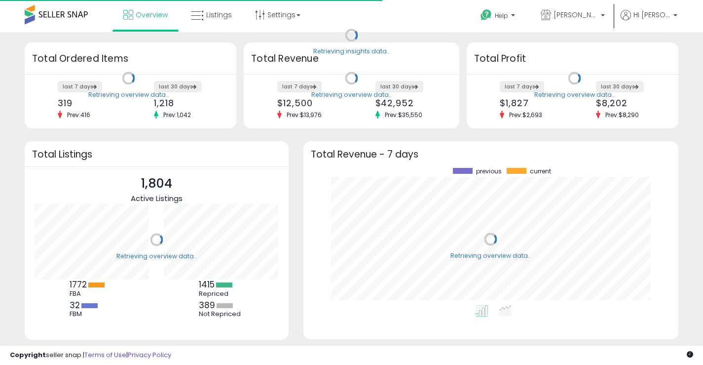
scroll to position [137, 356]
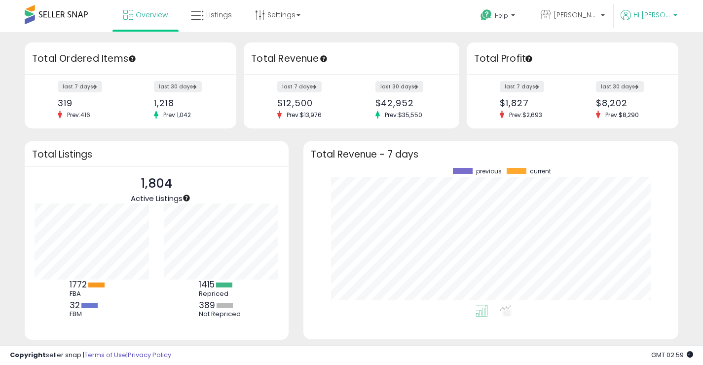
click at [666, 17] on span "Hi [PERSON_NAME]" at bounding box center [652, 15] width 37 height 10
click at [598, 16] on span "[PERSON_NAME] Goods LLC" at bounding box center [576, 15] width 44 height 10
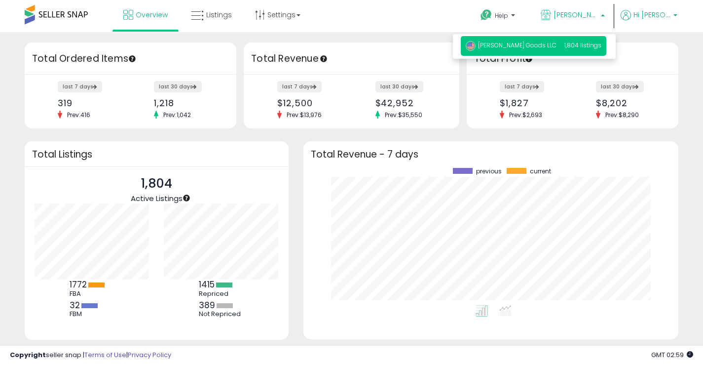
click at [645, 13] on span "Hi [PERSON_NAME]" at bounding box center [652, 15] width 37 height 10
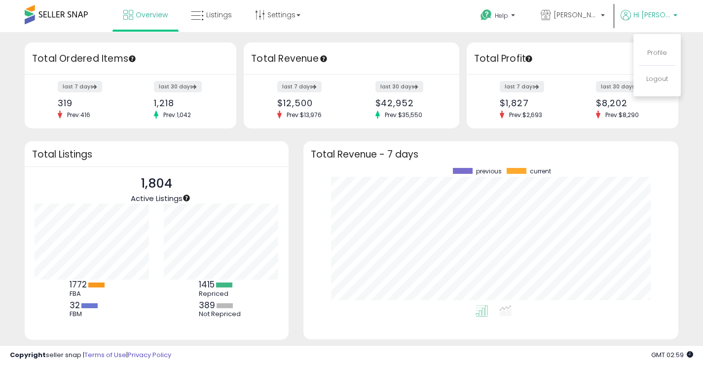
click at [652, 14] on span "Hi [PERSON_NAME]" at bounding box center [652, 15] width 37 height 10
click at [661, 55] on link "Profile" at bounding box center [658, 52] width 20 height 9
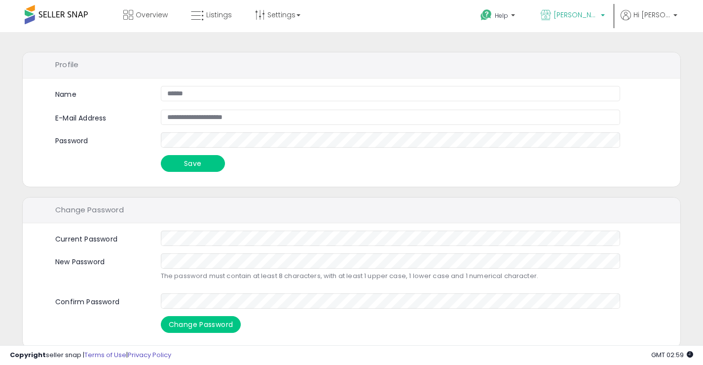
click at [598, 14] on span "[PERSON_NAME] Goods LLC" at bounding box center [576, 15] width 44 height 10
click at [652, 12] on span "Hi [PERSON_NAME]" at bounding box center [652, 15] width 37 height 10
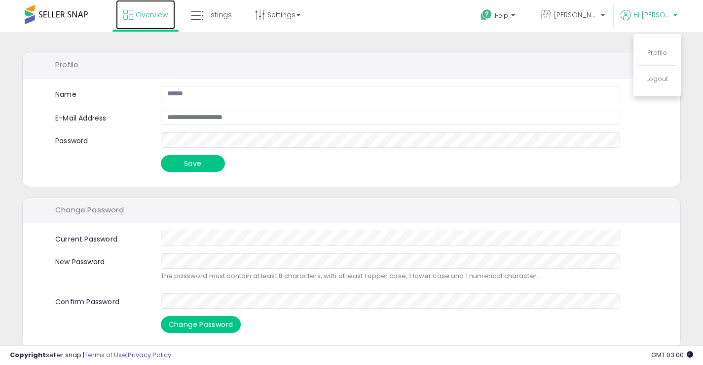
click at [132, 15] on icon at bounding box center [128, 15] width 10 height 10
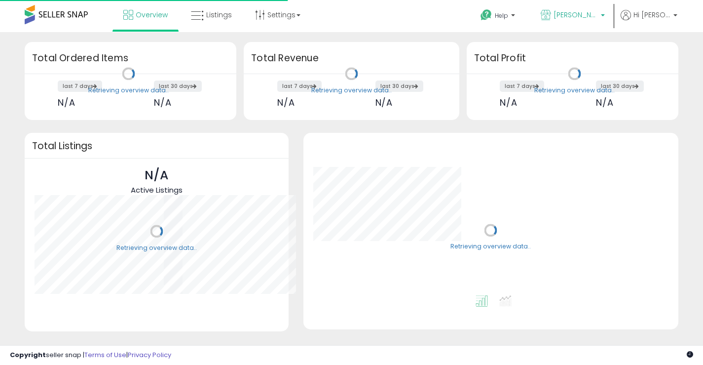
click at [572, 18] on span "[PERSON_NAME] Goods LLC" at bounding box center [576, 15] width 44 height 10
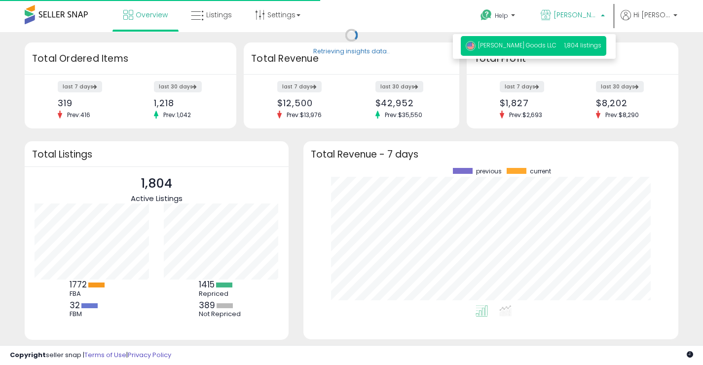
scroll to position [137, 356]
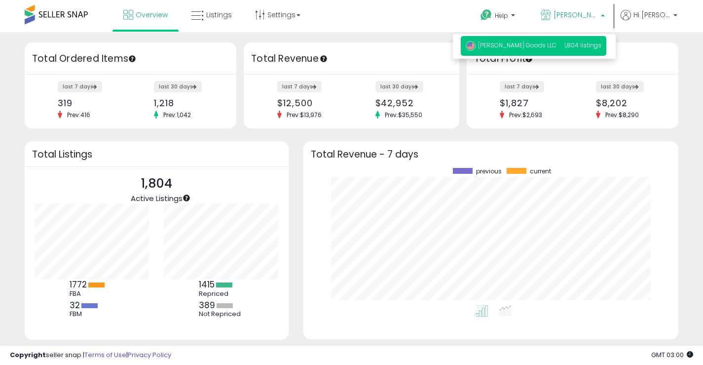
click at [591, 46] on span "1,804 listings" at bounding box center [583, 45] width 37 height 8
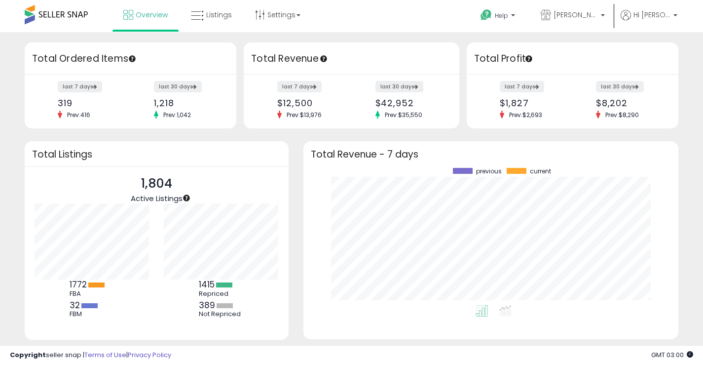
click at [67, 15] on span at bounding box center [56, 14] width 63 height 19
click at [289, 18] on link "Settings" at bounding box center [278, 15] width 60 height 30
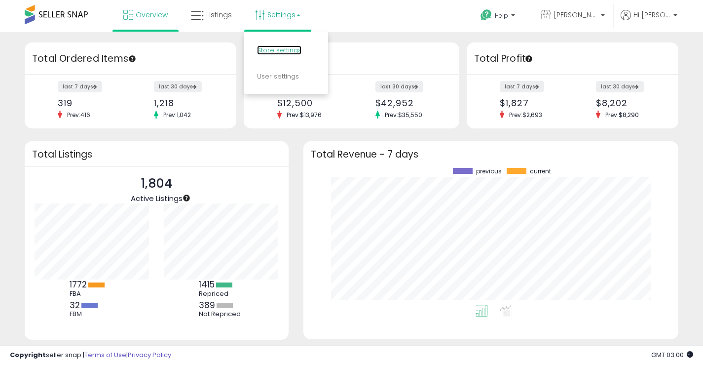
click at [286, 46] on link "Store settings" at bounding box center [279, 49] width 44 height 9
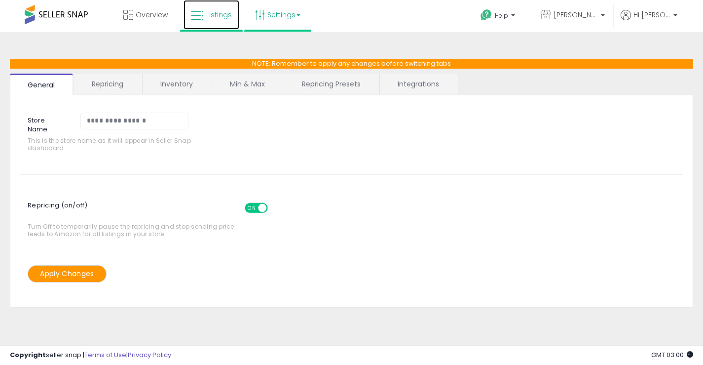
click at [220, 17] on span "Listings" at bounding box center [219, 15] width 26 height 10
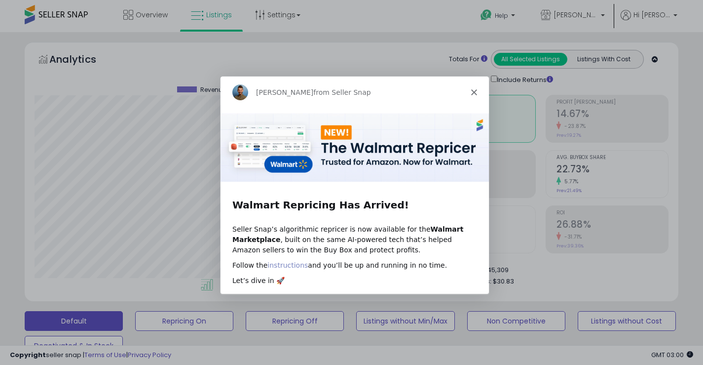
scroll to position [202, 379]
click at [285, 262] on link "instructions" at bounding box center [287, 265] width 40 height 8
click at [474, 89] on icon "Close" at bounding box center [473, 92] width 6 height 6
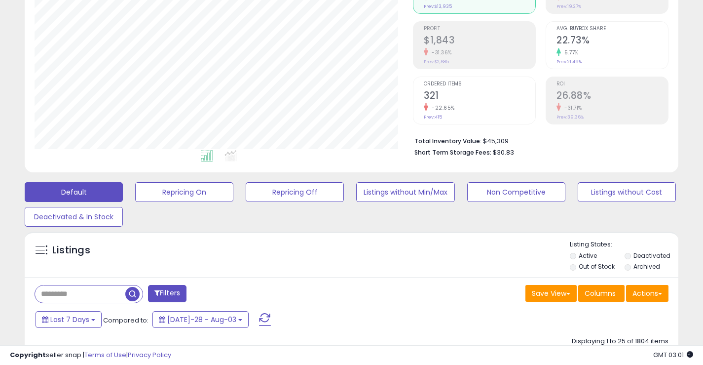
scroll to position [0, 0]
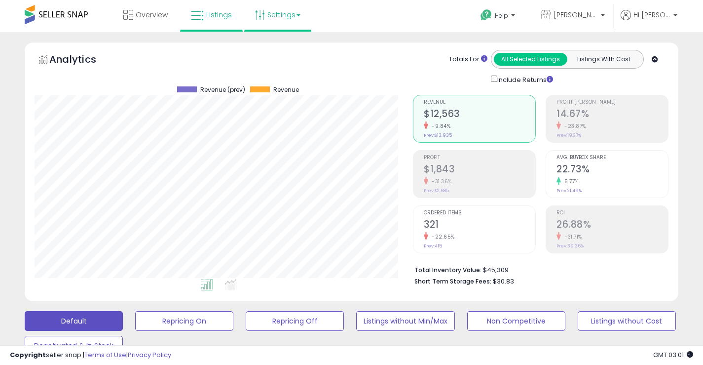
click at [270, 15] on link "Settings" at bounding box center [278, 15] width 60 height 30
click at [279, 77] on link "User settings" at bounding box center [278, 76] width 42 height 9
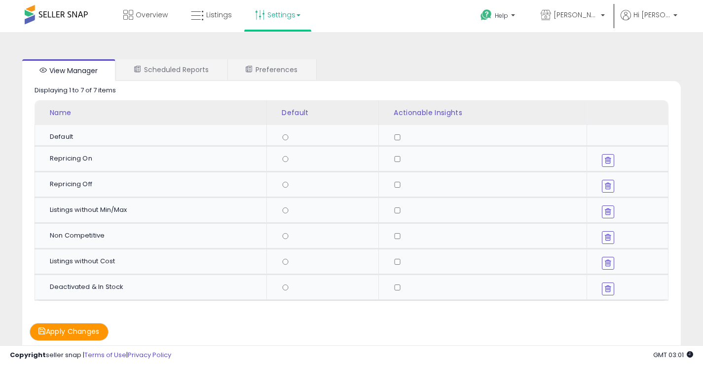
click at [276, 11] on link "Settings" at bounding box center [278, 15] width 60 height 30
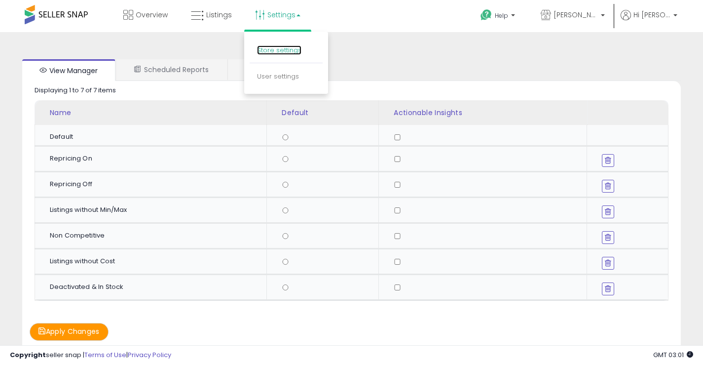
click at [292, 51] on link "Store settings" at bounding box center [279, 49] width 44 height 9
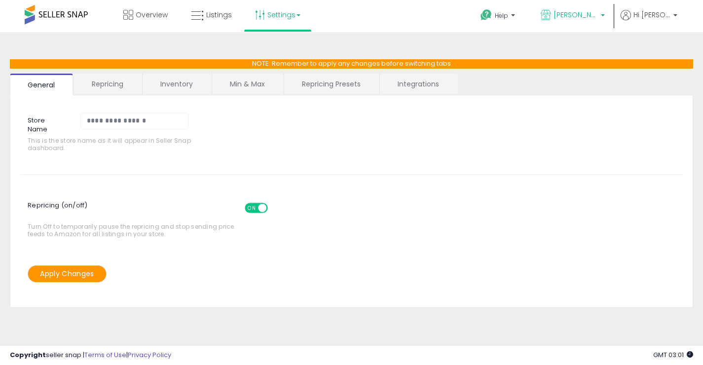
click at [578, 14] on span "[PERSON_NAME] Goods LLC" at bounding box center [576, 15] width 44 height 10
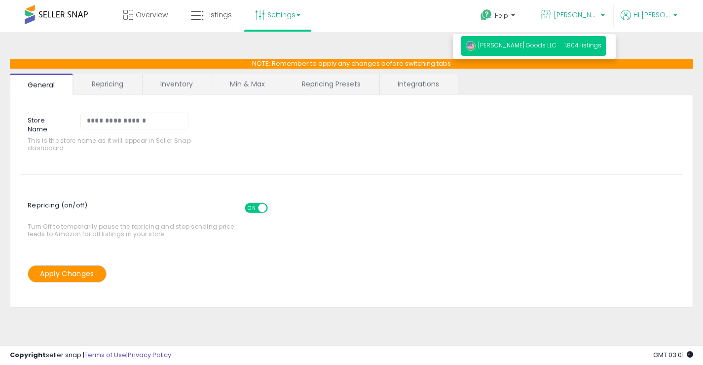
click at [664, 16] on span "Hi [PERSON_NAME]" at bounding box center [652, 15] width 37 height 10
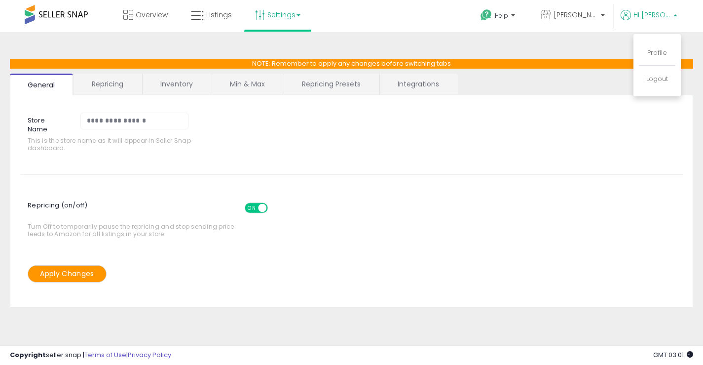
click at [650, 15] on span "Hi [PERSON_NAME]" at bounding box center [652, 15] width 37 height 10
click at [583, 10] on span "[PERSON_NAME] Goods LLC" at bounding box center [576, 15] width 44 height 10
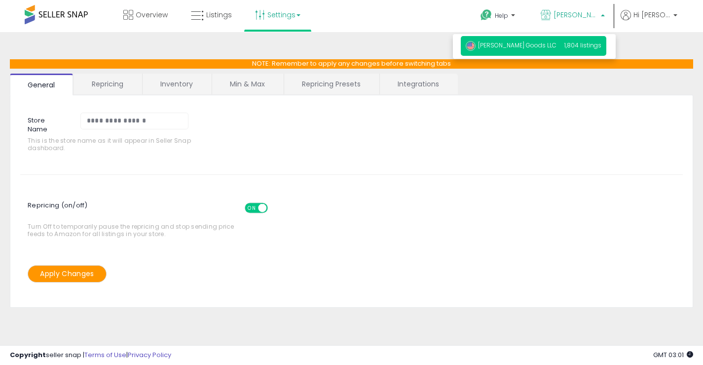
click at [583, 10] on span "[PERSON_NAME] Goods LLC" at bounding box center [576, 15] width 44 height 10
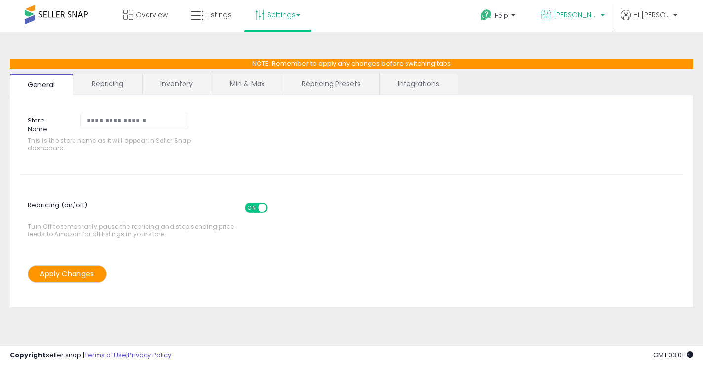
click at [583, 10] on span "[PERSON_NAME] Goods LLC" at bounding box center [576, 15] width 44 height 10
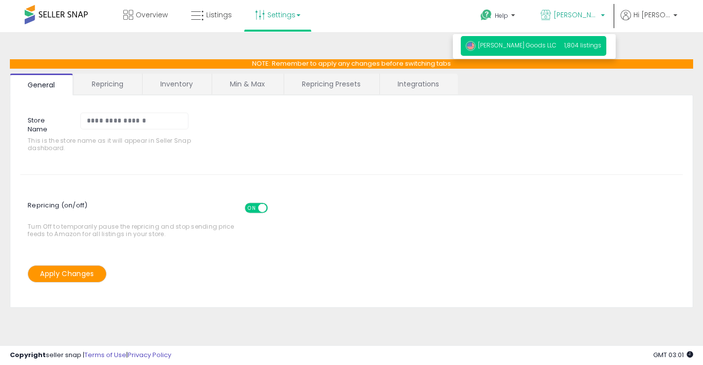
click at [543, 48] on p "Groves Goods LLC 1,804 listings" at bounding box center [534, 46] width 146 height 20
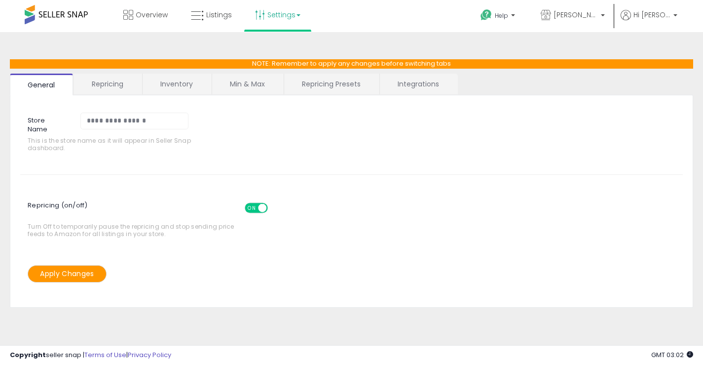
click at [119, 81] on link "Repricing" at bounding box center [107, 84] width 67 height 21
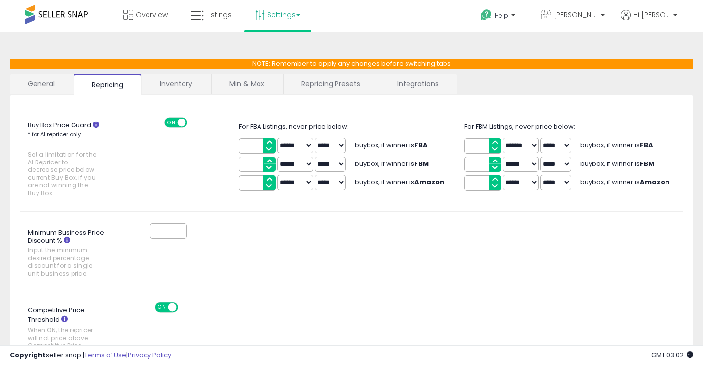
click at [170, 84] on link "Inventory" at bounding box center [176, 84] width 68 height 21
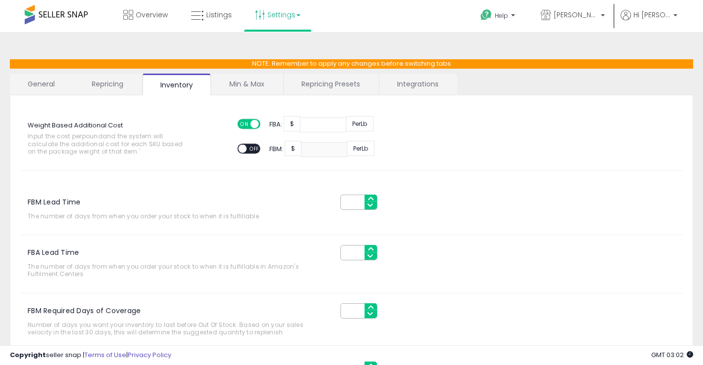
click at [237, 84] on link "Min & Max" at bounding box center [247, 84] width 71 height 21
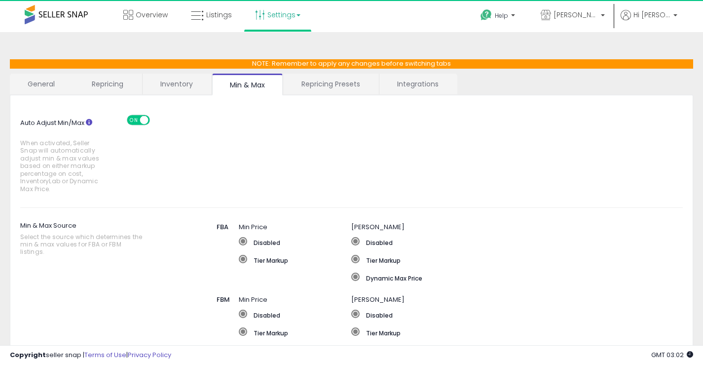
click at [323, 82] on link "Repricing Presets" at bounding box center [331, 84] width 94 height 21
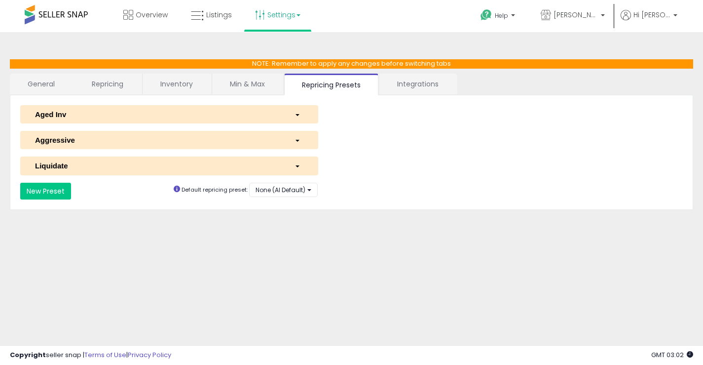
click at [430, 82] on link "Integrations" at bounding box center [418, 84] width 77 height 21
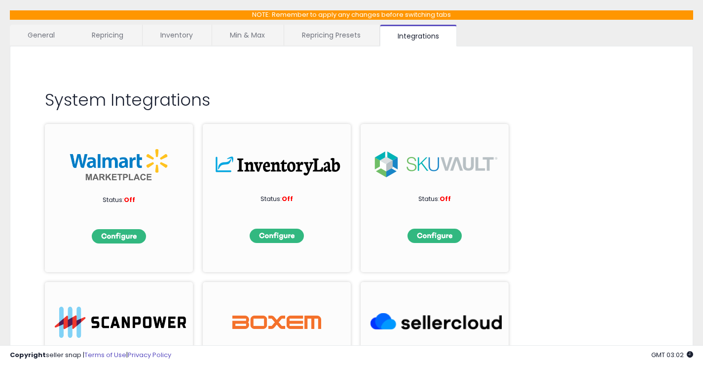
scroll to position [99, 0]
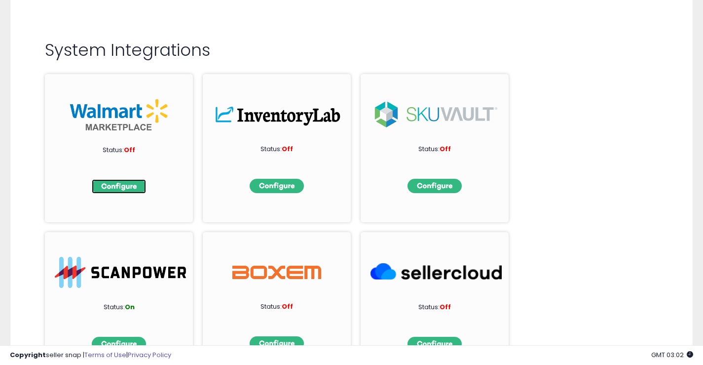
click at [123, 188] on img at bounding box center [119, 186] width 54 height 14
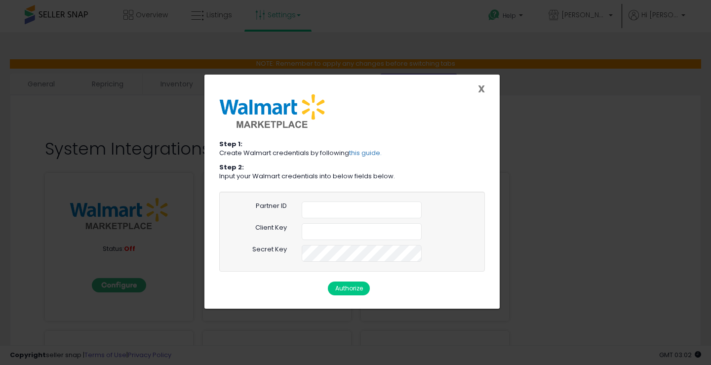
click at [481, 90] on span "X" at bounding box center [481, 89] width 7 height 14
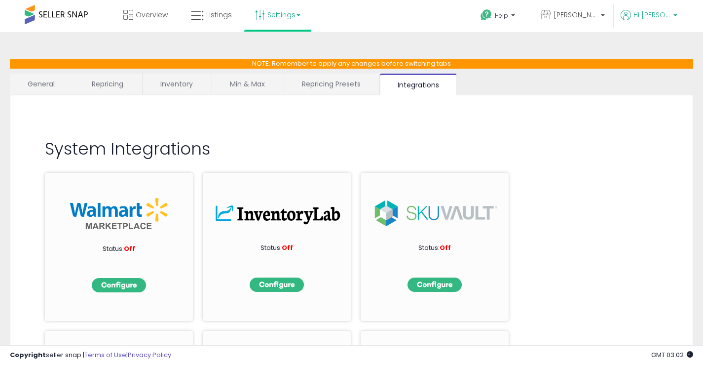
click at [659, 15] on span "Hi [PERSON_NAME]" at bounding box center [652, 15] width 37 height 10
click at [656, 54] on link "Profile" at bounding box center [658, 52] width 20 height 9
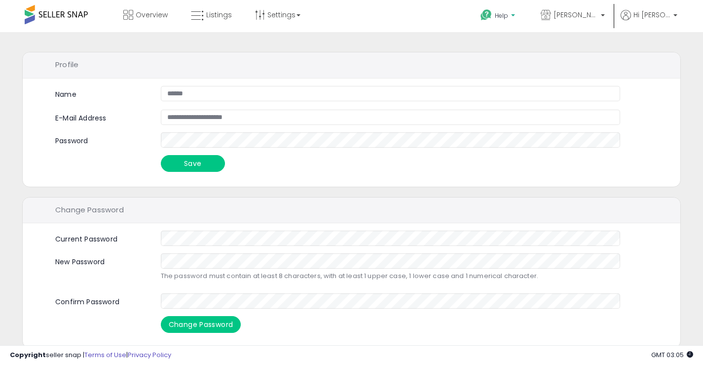
click at [502, 16] on p "Help" at bounding box center [499, 16] width 38 height 11
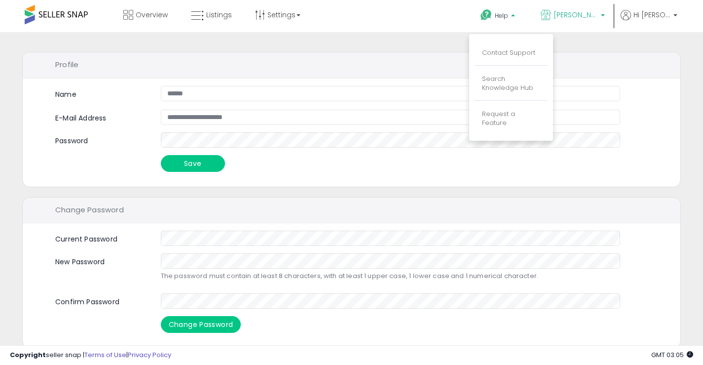
click at [587, 17] on span "[PERSON_NAME] Goods LLC" at bounding box center [576, 15] width 44 height 10
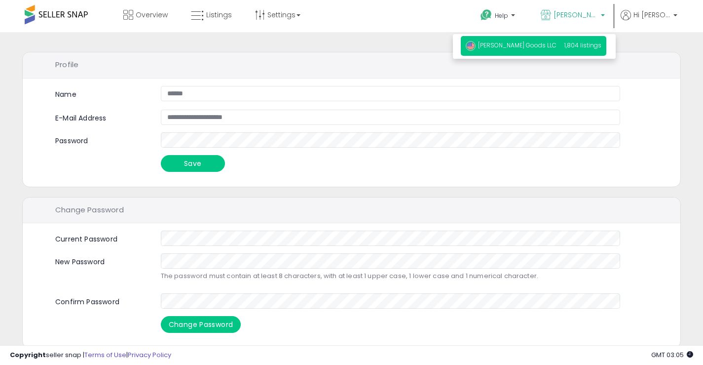
click at [510, 45] on span "[PERSON_NAME] Goods LLC" at bounding box center [511, 45] width 91 height 8
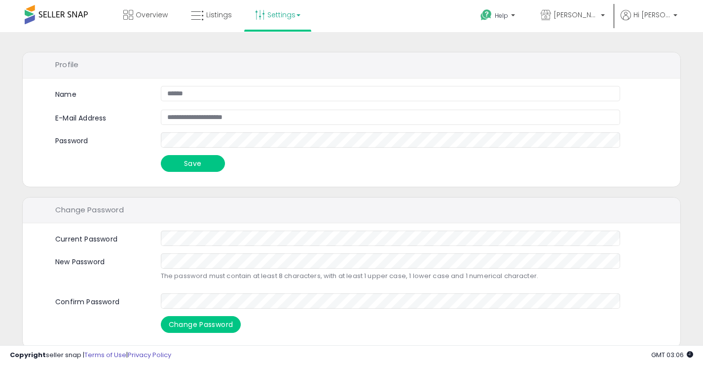
click at [285, 17] on link "Settings" at bounding box center [278, 15] width 60 height 30
click at [282, 82] on li "User settings" at bounding box center [286, 77] width 73 height 24
click at [278, 16] on link "Settings" at bounding box center [278, 15] width 60 height 30
click at [281, 75] on link "User settings" at bounding box center [278, 76] width 42 height 9
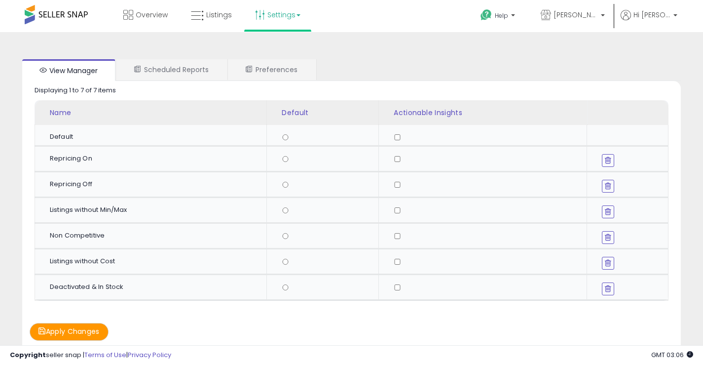
click at [284, 12] on link "Settings" at bounding box center [278, 15] width 60 height 30
click at [280, 44] on li "Store settings" at bounding box center [286, 51] width 73 height 25
click at [280, 23] on link "Settings" at bounding box center [278, 15] width 60 height 30
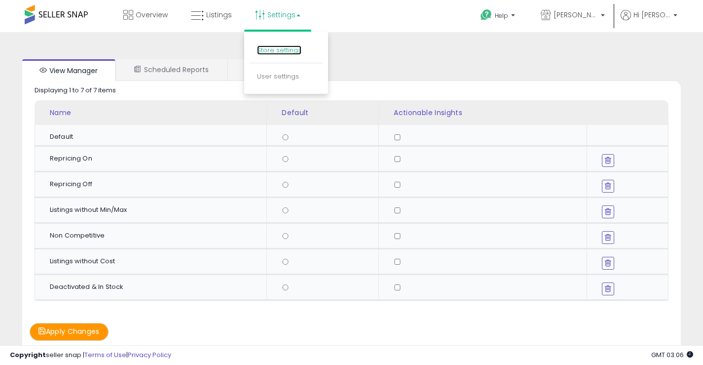
click at [282, 50] on link "Store settings" at bounding box center [279, 49] width 44 height 9
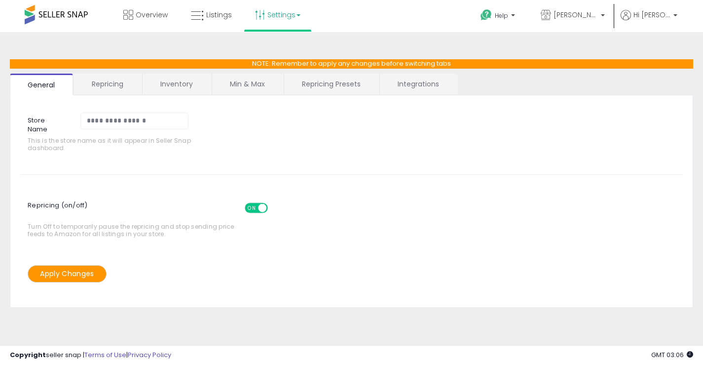
click at [414, 83] on link "Integrations" at bounding box center [418, 84] width 77 height 21
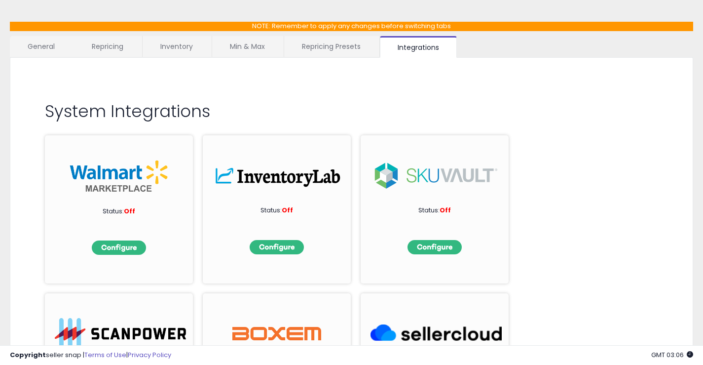
scroll to position [99, 0]
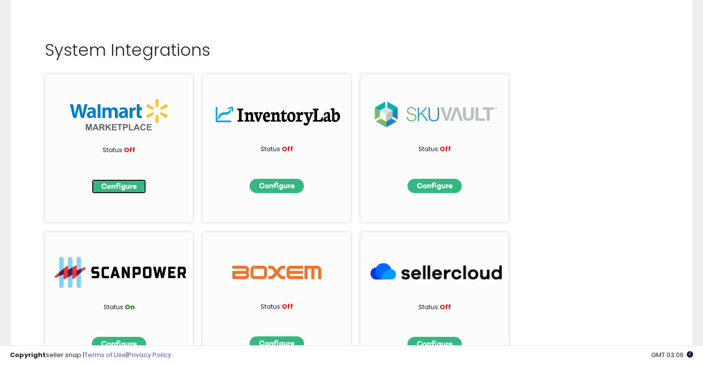
click at [108, 190] on img at bounding box center [119, 186] width 54 height 14
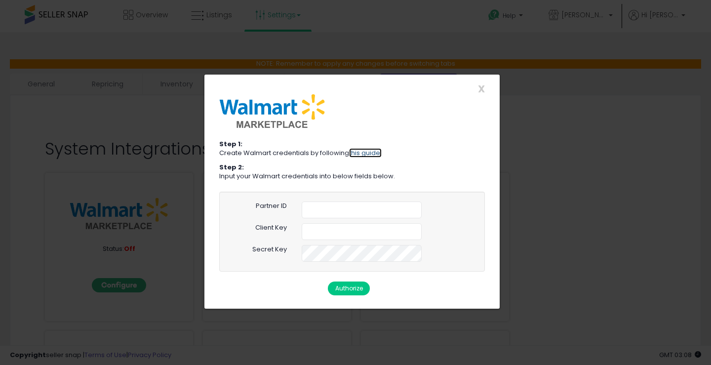
click at [368, 153] on link "this guide." at bounding box center [365, 152] width 33 height 9
click at [596, 107] on div "X Close Step 1: Create Walmart credentials by following this guide. Step 2: Inp…" at bounding box center [355, 182] width 711 height 365
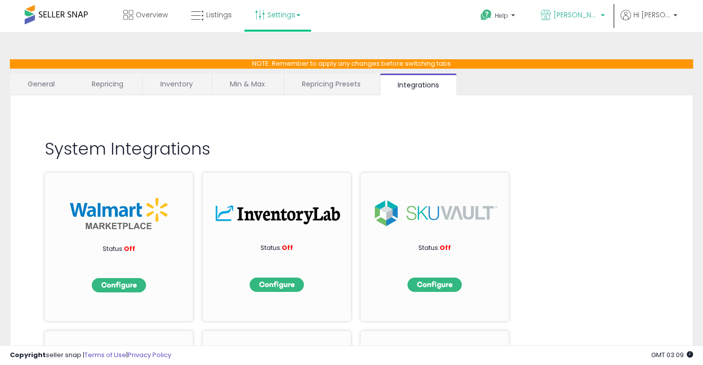
click at [595, 13] on span "[PERSON_NAME] Goods LLC" at bounding box center [576, 15] width 44 height 10
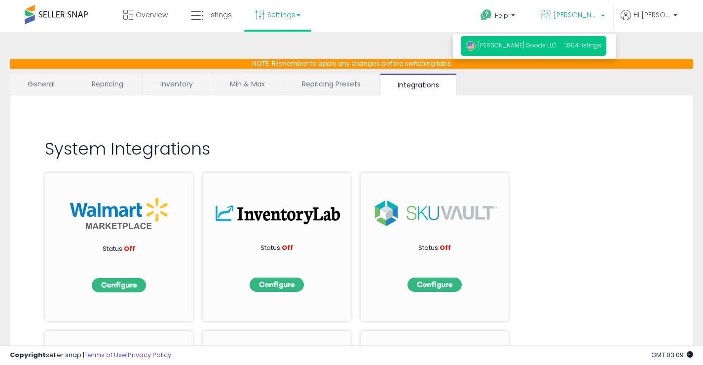
click at [605, 16] on p "[PERSON_NAME] Goods LLC" at bounding box center [573, 16] width 64 height 12
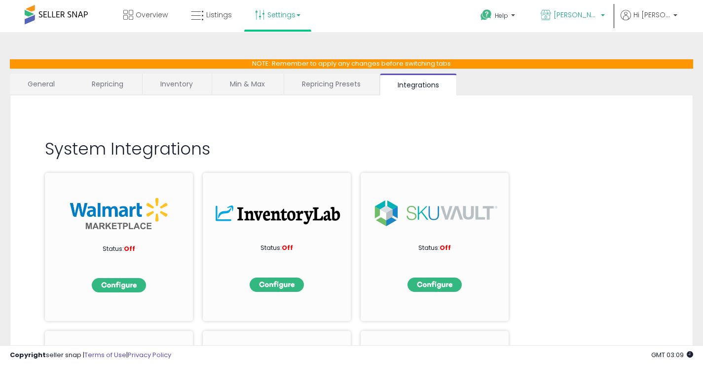
click at [579, 15] on span "[PERSON_NAME] Goods LLC" at bounding box center [576, 15] width 44 height 10
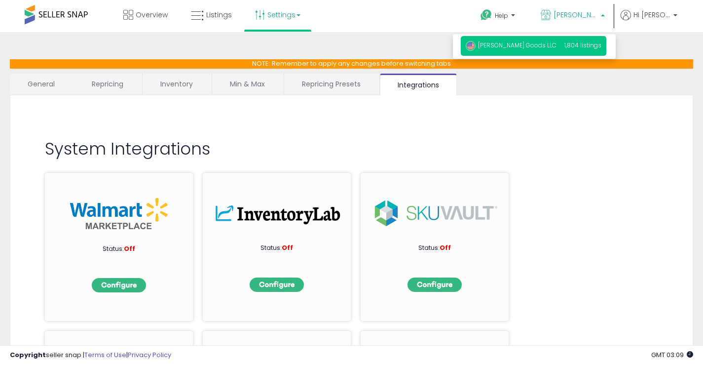
click at [515, 47] on span "[PERSON_NAME] Goods LLC" at bounding box center [511, 45] width 91 height 8
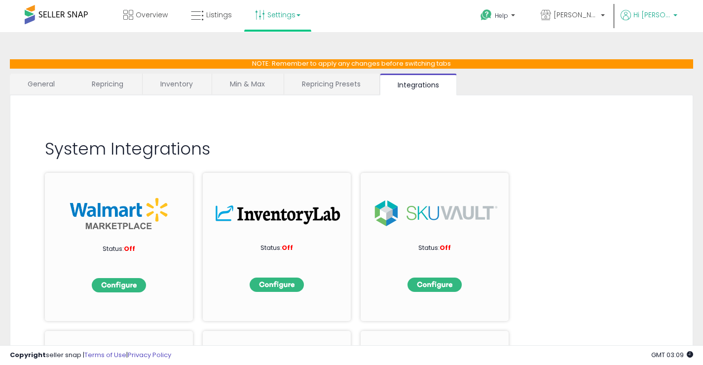
click at [655, 14] on span "Hi [PERSON_NAME]" at bounding box center [652, 15] width 37 height 10
click at [565, 12] on span "[PERSON_NAME] Goods LLC" at bounding box center [576, 15] width 44 height 10
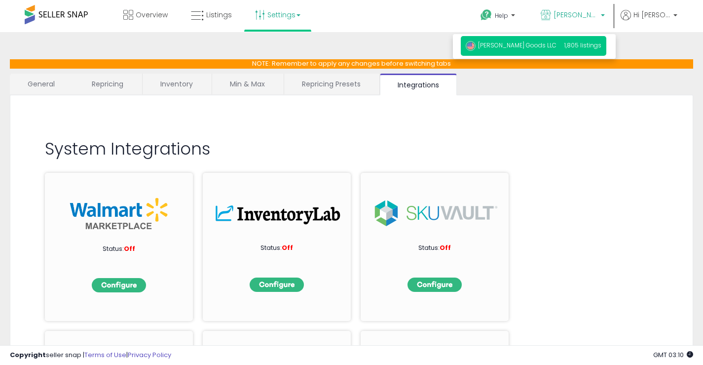
click at [474, 43] on img at bounding box center [471, 46] width 10 height 10
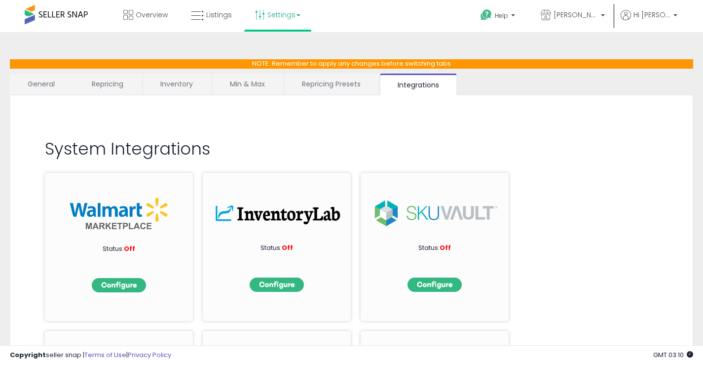
click at [37, 89] on link "General" at bounding box center [41, 84] width 63 height 21
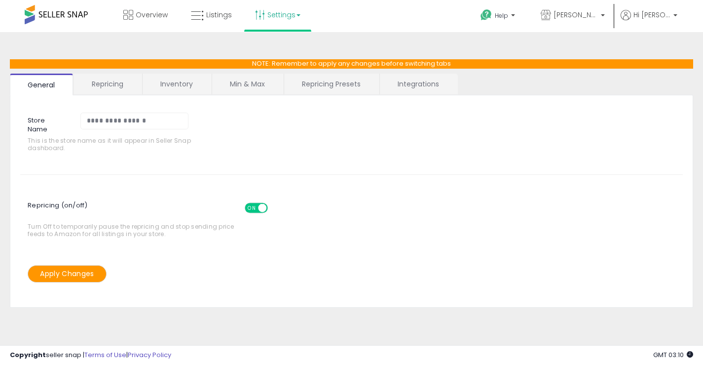
click at [122, 86] on link "Repricing" at bounding box center [107, 84] width 67 height 21
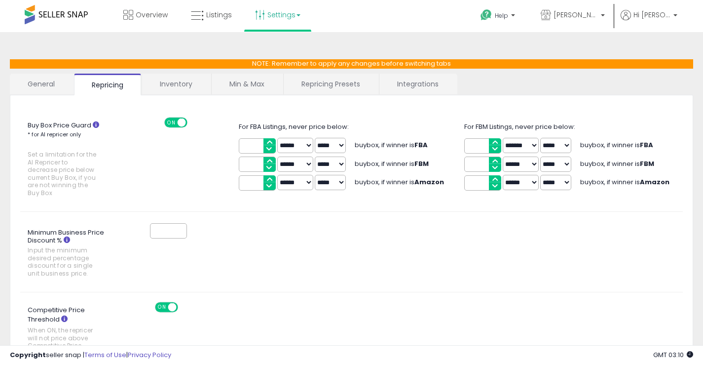
click at [170, 81] on link "Inventory" at bounding box center [176, 84] width 68 height 21
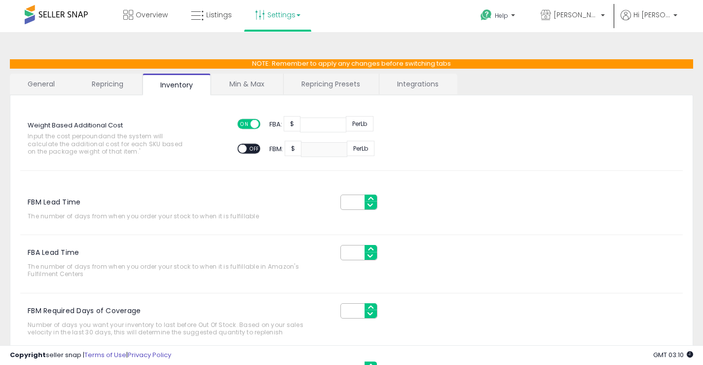
click at [240, 82] on link "Min & Max" at bounding box center [247, 84] width 71 height 21
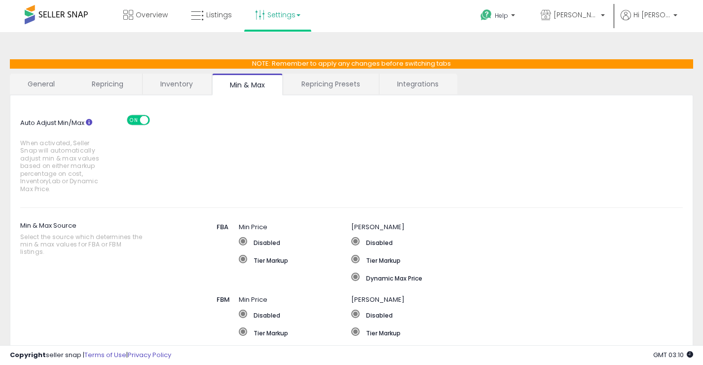
click at [321, 82] on link "Repricing Presets" at bounding box center [331, 84] width 94 height 21
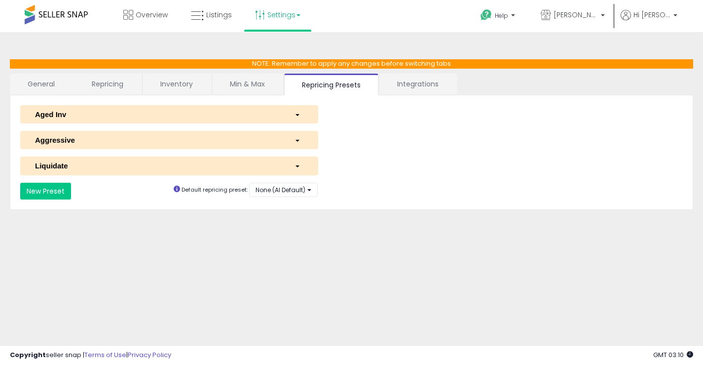
click at [411, 89] on link "Integrations" at bounding box center [418, 84] width 77 height 21
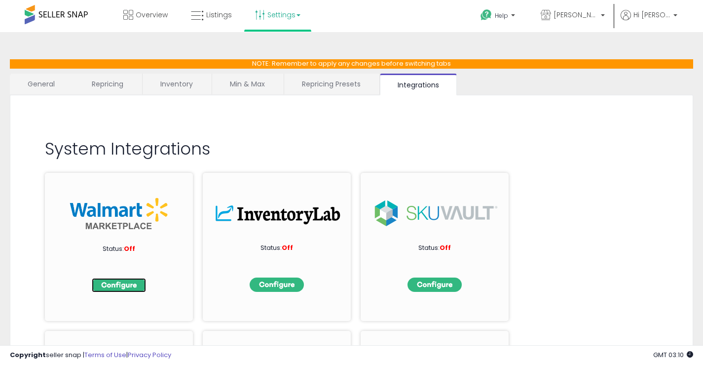
click at [126, 282] on img at bounding box center [119, 285] width 54 height 14
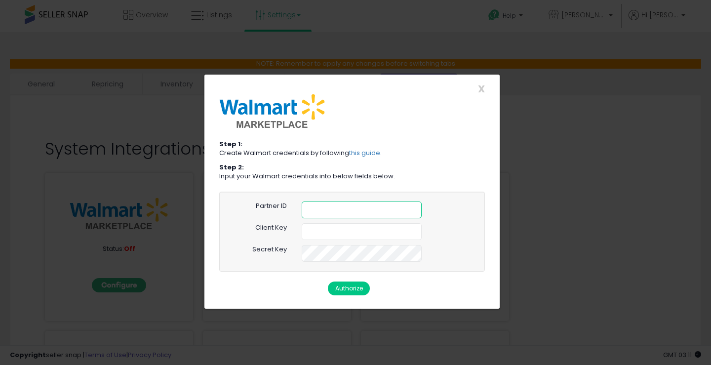
click at [343, 213] on input "text" at bounding box center [362, 209] width 120 height 17
paste input "**********"
type input "**********"
click at [349, 233] on input "text" at bounding box center [362, 231] width 120 height 17
click at [366, 153] on link "this guide." at bounding box center [365, 152] width 33 height 9
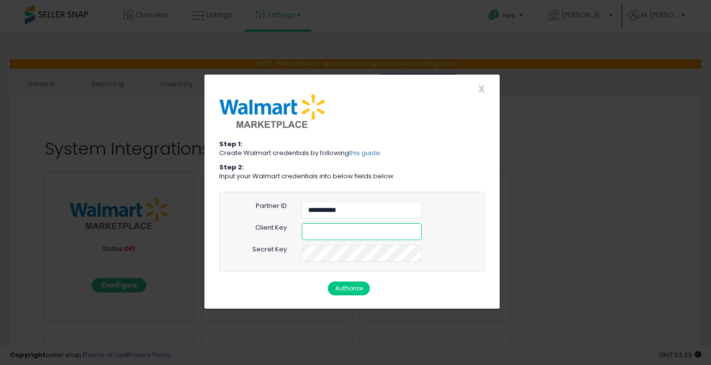
click at [343, 237] on input "text" at bounding box center [362, 231] width 120 height 17
paste input "**********"
type input "**********"
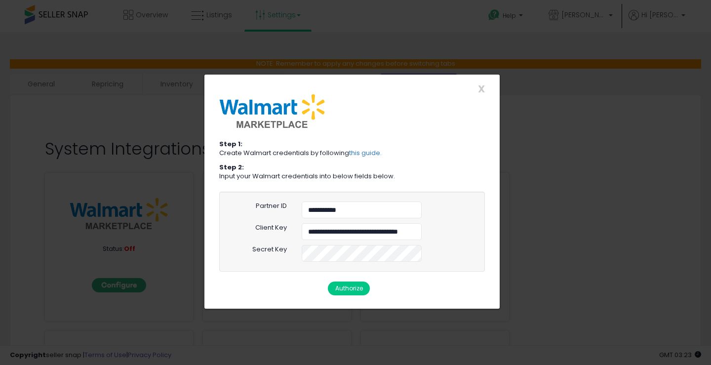
click at [347, 287] on button "Authorize" at bounding box center [349, 288] width 42 height 14
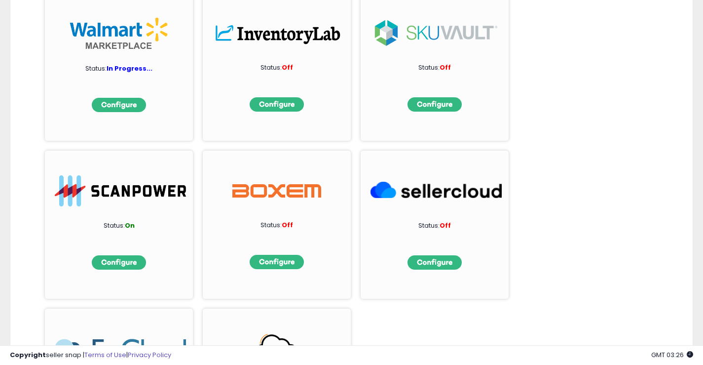
scroll to position [148, 0]
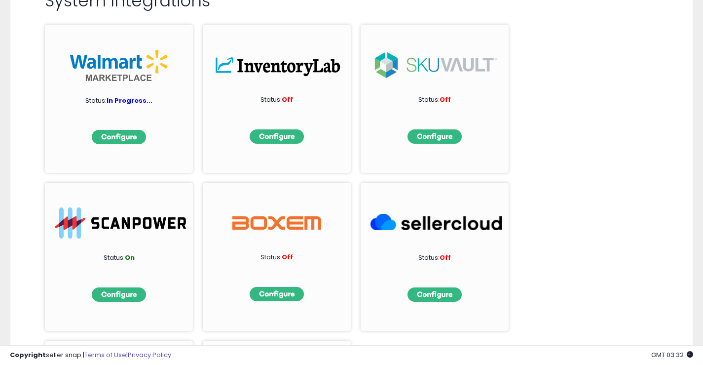
click at [567, 262] on div "Status: In Progress... Status: Off Status: Off Status: On Status: Off Status: O…" at bounding box center [352, 252] width 614 height 474
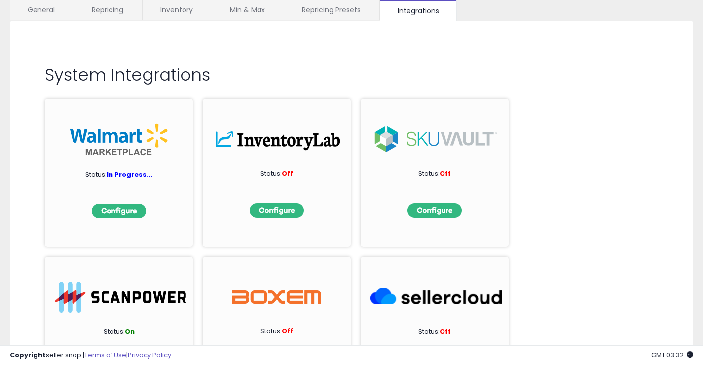
scroll to position [0, 0]
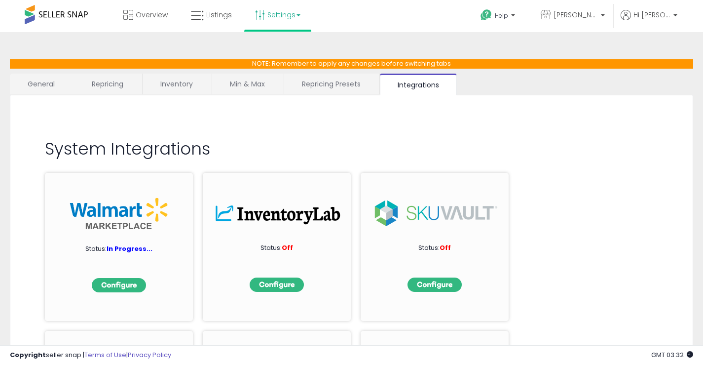
click at [250, 84] on link "Min & Max" at bounding box center [247, 84] width 71 height 21
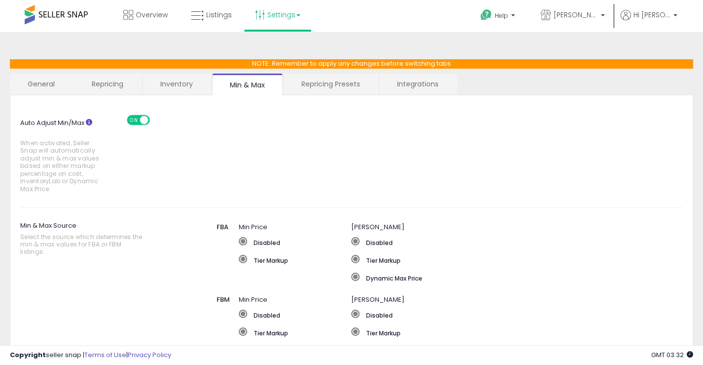
click at [426, 87] on link "Integrations" at bounding box center [418, 84] width 77 height 21
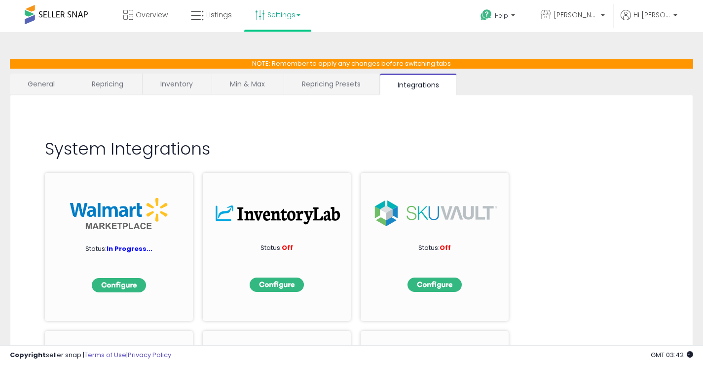
click at [39, 86] on link "General" at bounding box center [41, 84] width 63 height 21
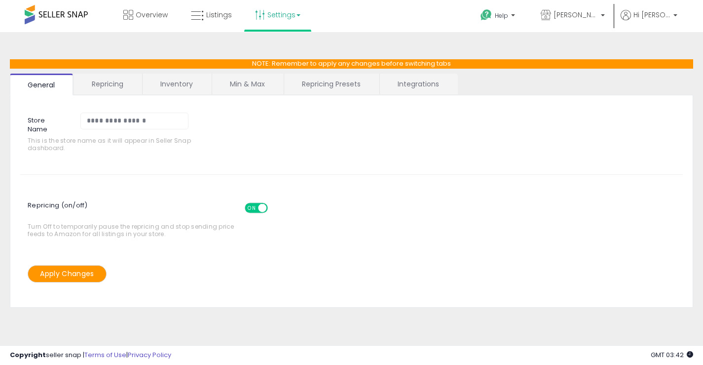
click at [110, 86] on link "Repricing" at bounding box center [107, 84] width 67 height 21
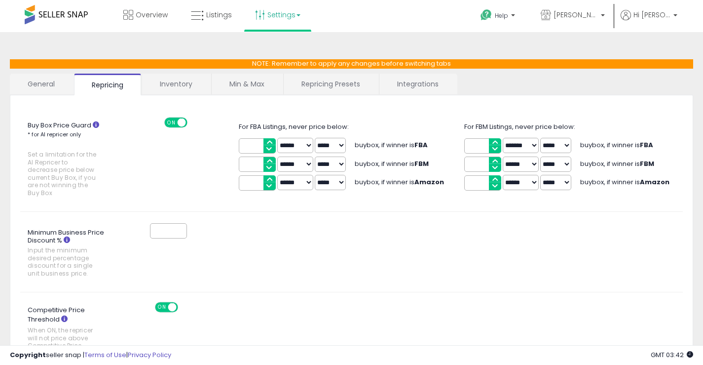
click at [166, 80] on link "Inventory" at bounding box center [176, 84] width 68 height 21
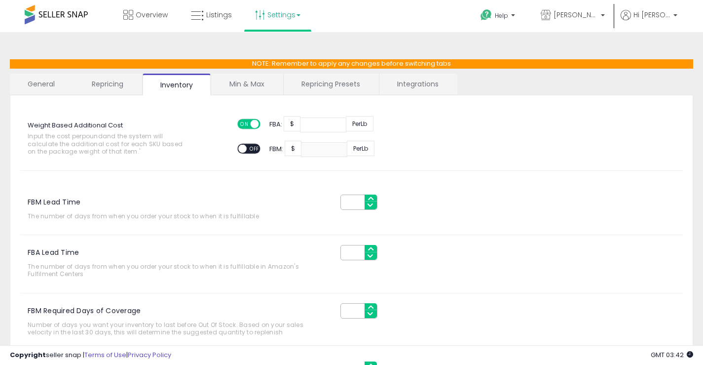
click at [241, 90] on link "Min & Max" at bounding box center [247, 84] width 71 height 21
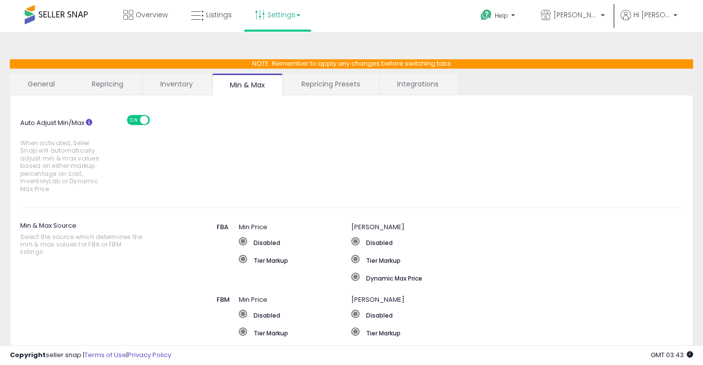
click at [323, 91] on link "Repricing Presets" at bounding box center [331, 84] width 94 height 21
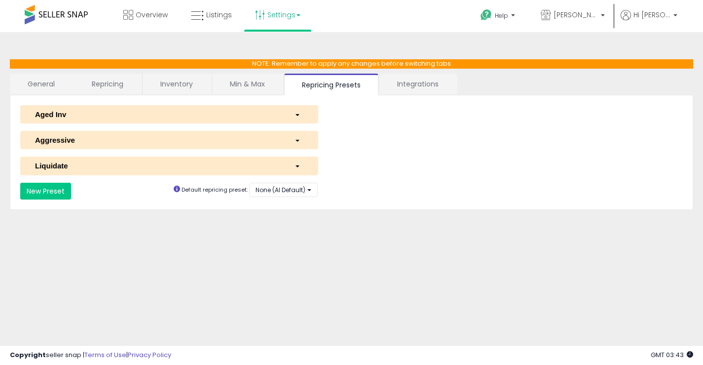
click at [408, 89] on link "Integrations" at bounding box center [418, 84] width 77 height 21
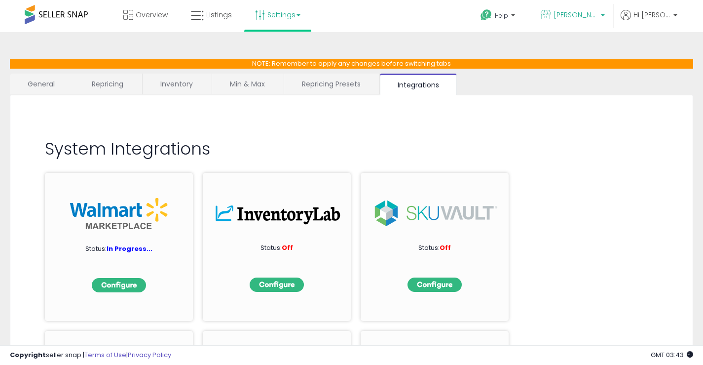
click at [576, 18] on span "[PERSON_NAME] Goods LLC" at bounding box center [576, 15] width 44 height 10
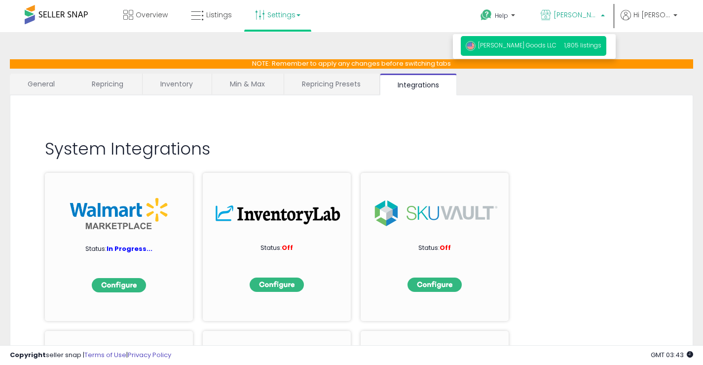
click at [538, 47] on span "[PERSON_NAME] Goods LLC" at bounding box center [511, 45] width 91 height 8
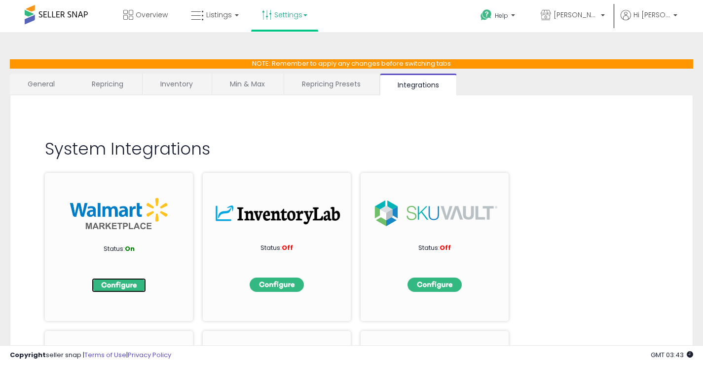
click at [126, 284] on img at bounding box center [119, 285] width 54 height 14
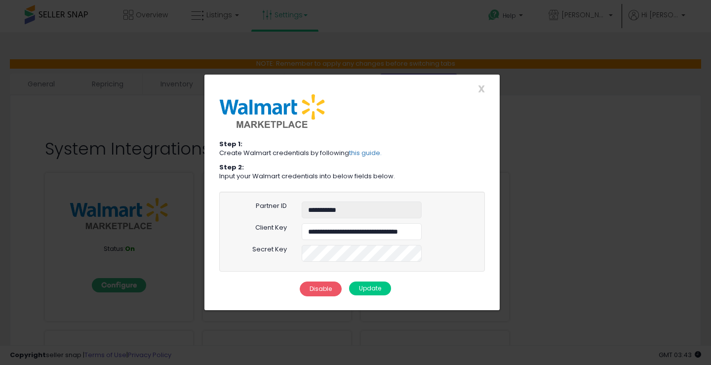
click at [0, 309] on div "**********" at bounding box center [355, 182] width 711 height 365
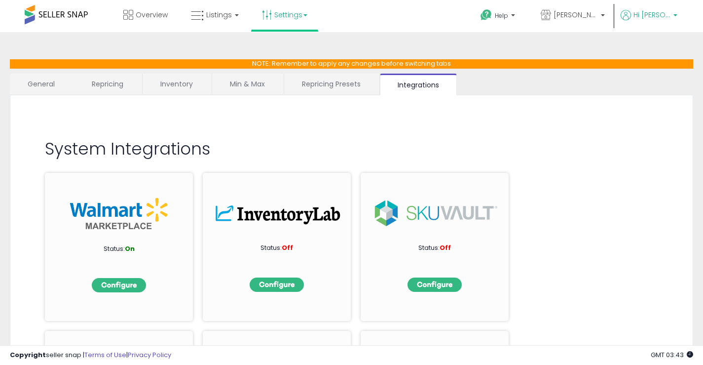
click at [659, 14] on span "Hi [PERSON_NAME]" at bounding box center [652, 15] width 37 height 10
click at [584, 13] on span "[PERSON_NAME] Goods LLC" at bounding box center [576, 15] width 44 height 10
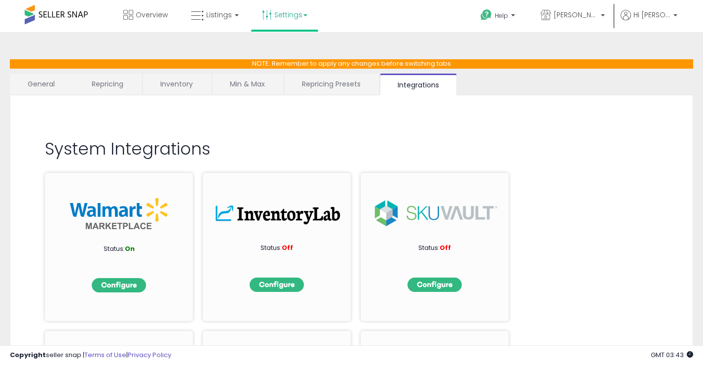
click at [71, 14] on span at bounding box center [56, 14] width 63 height 19
click at [193, 13] on icon at bounding box center [197, 15] width 13 height 13
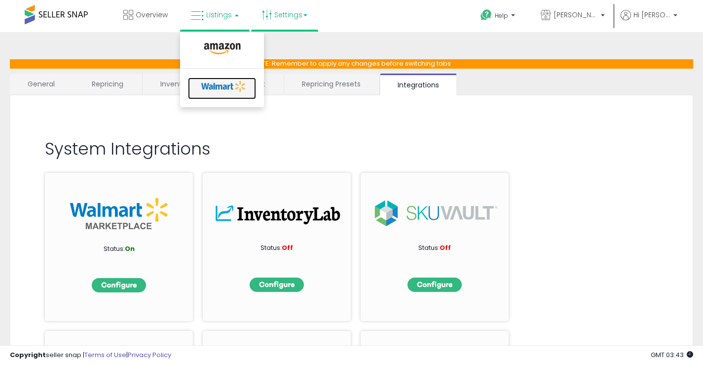
click at [214, 85] on icon at bounding box center [224, 86] width 52 height 15
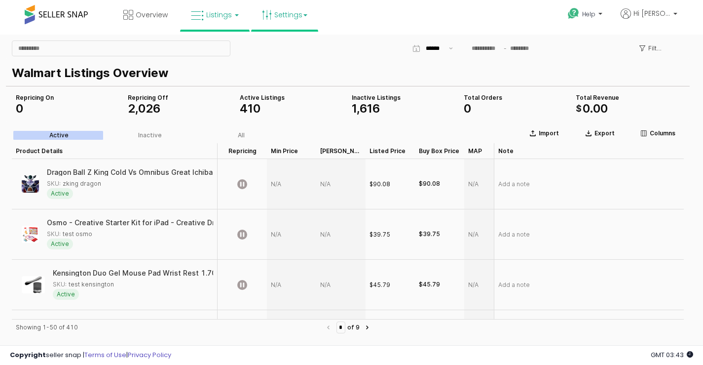
click at [277, 15] on link "Settings" at bounding box center [285, 15] width 60 height 30
click at [278, 48] on link "Store settings" at bounding box center [286, 49] width 44 height 9
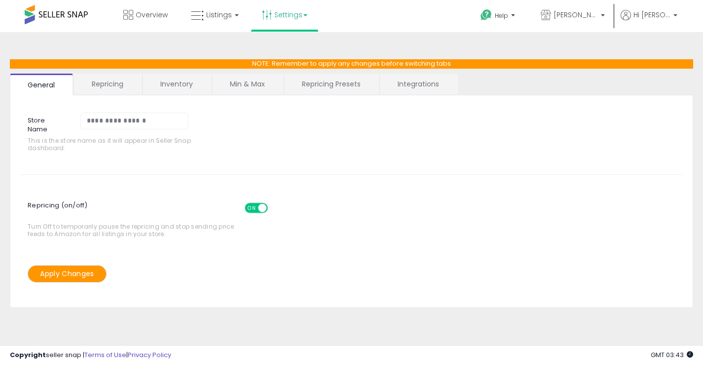
click at [289, 16] on link "Settings" at bounding box center [285, 15] width 60 height 30
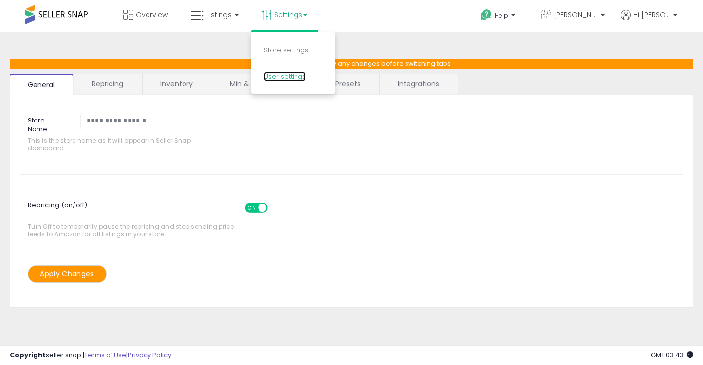
click at [283, 79] on link "User settings" at bounding box center [285, 76] width 42 height 9
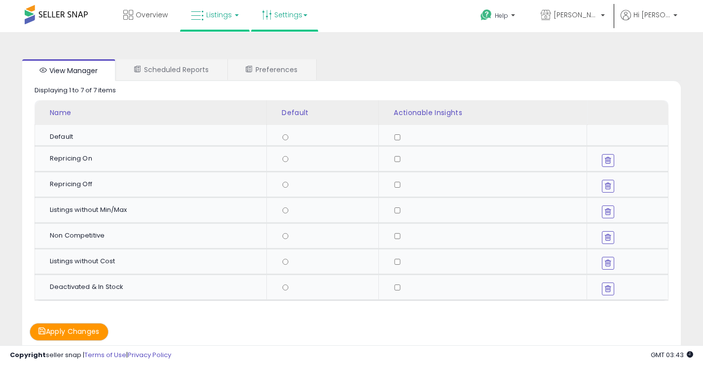
click at [195, 14] on icon at bounding box center [197, 15] width 13 height 13
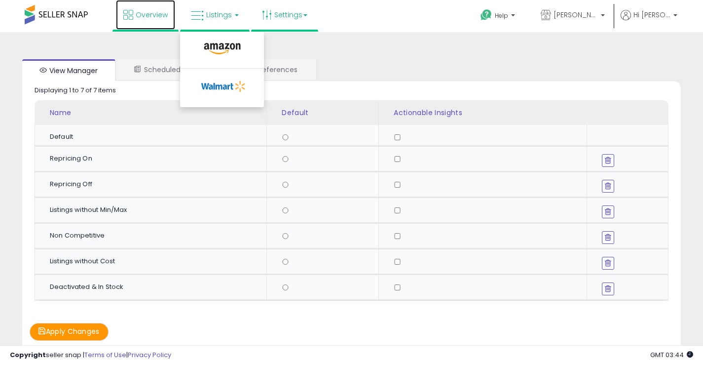
click at [145, 18] on span "Overview" at bounding box center [152, 15] width 32 height 10
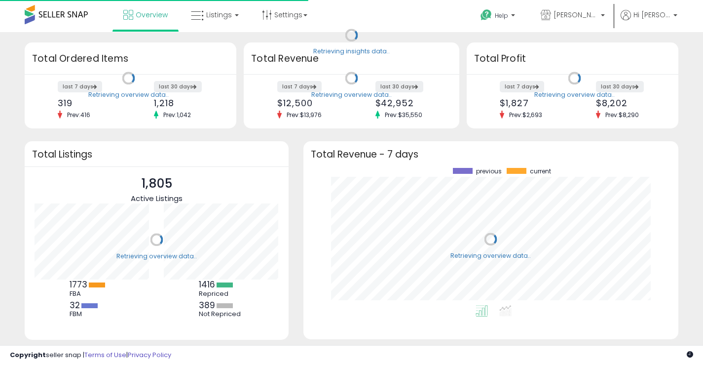
scroll to position [137, 356]
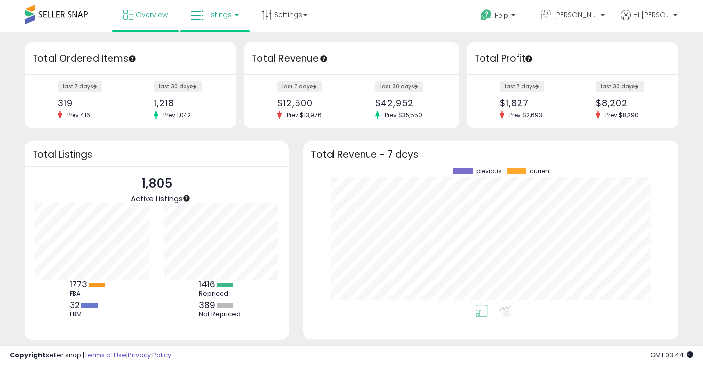
click at [201, 13] on icon at bounding box center [197, 15] width 13 height 13
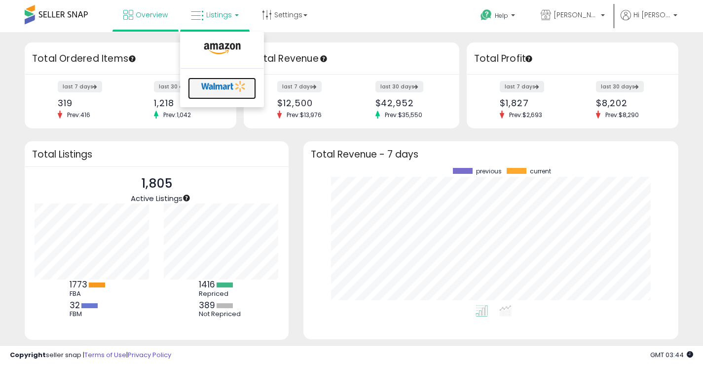
click at [208, 86] on icon at bounding box center [224, 86] width 52 height 15
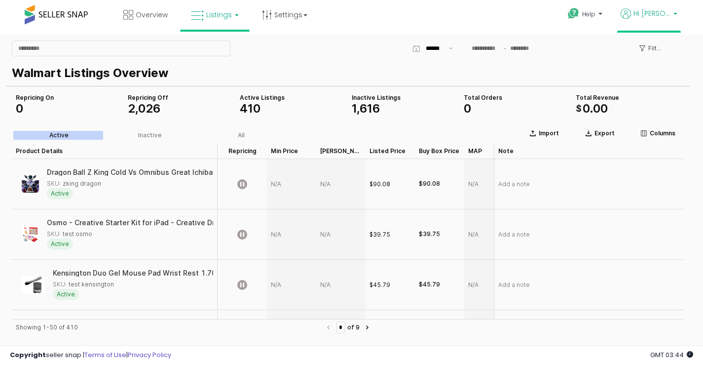
click at [642, 11] on span "Hi [PERSON_NAME]" at bounding box center [652, 13] width 37 height 10
click at [657, 51] on link "Profile" at bounding box center [658, 50] width 20 height 9
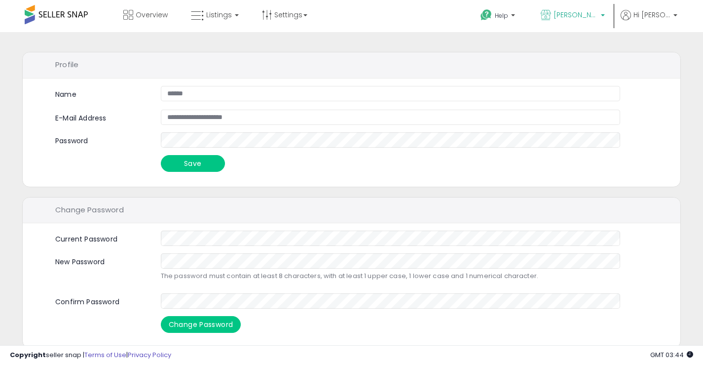
click at [574, 14] on span "[PERSON_NAME] Goods LLC" at bounding box center [576, 15] width 44 height 10
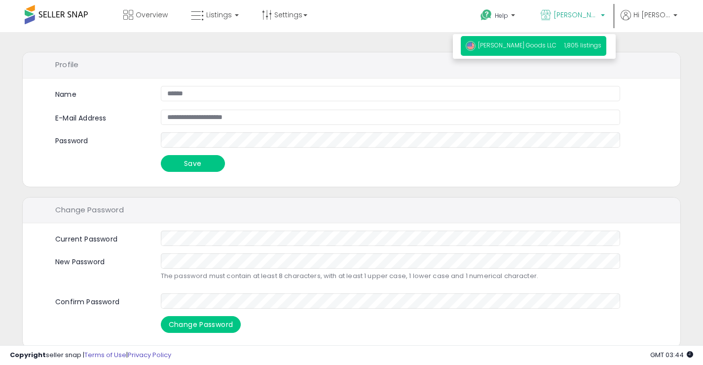
click at [526, 43] on span "[PERSON_NAME] Goods LLC" at bounding box center [511, 45] width 91 height 8
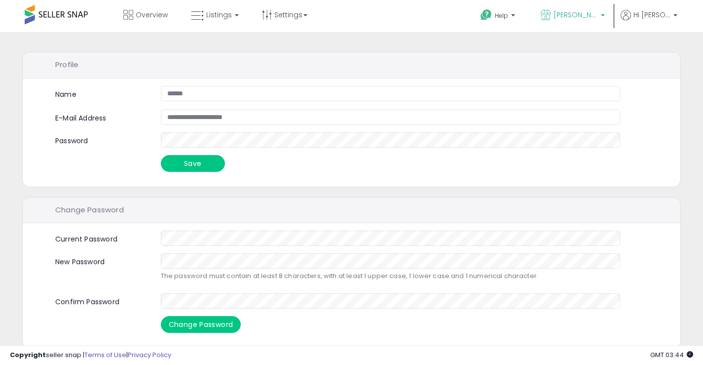
click at [566, 14] on span "[PERSON_NAME] Goods LLC" at bounding box center [576, 15] width 44 height 10
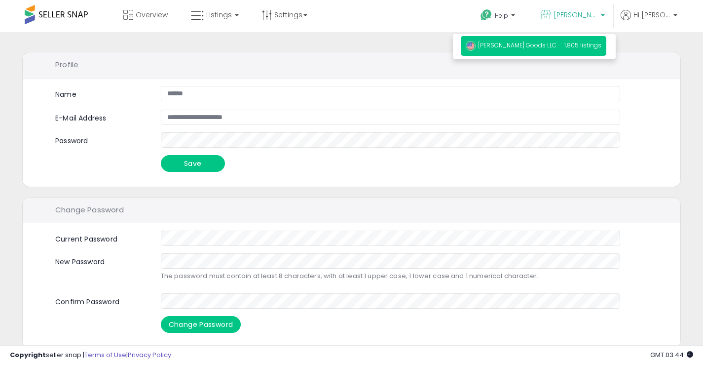
click at [511, 43] on span "[PERSON_NAME] Goods LLC" at bounding box center [511, 45] width 91 height 8
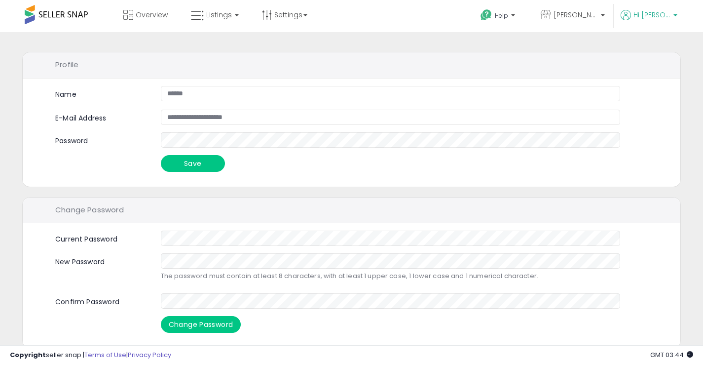
click at [657, 15] on span "Hi [PERSON_NAME]" at bounding box center [652, 15] width 37 height 10
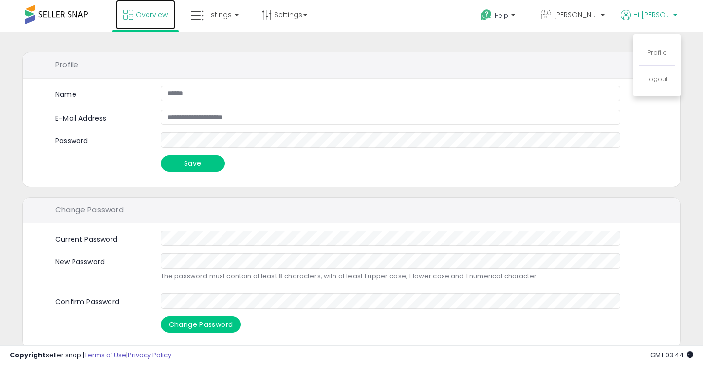
click at [142, 16] on span "Overview" at bounding box center [152, 15] width 32 height 10
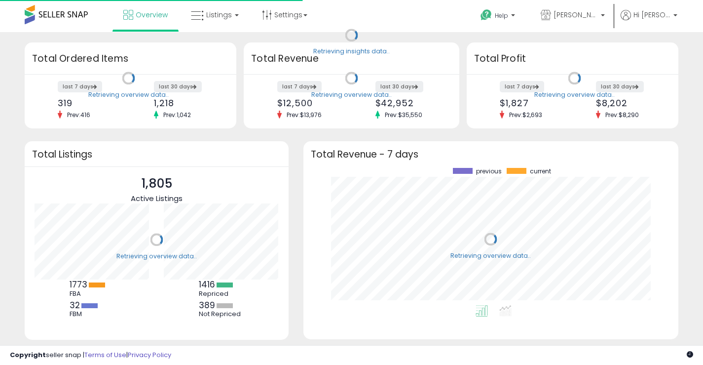
scroll to position [137, 356]
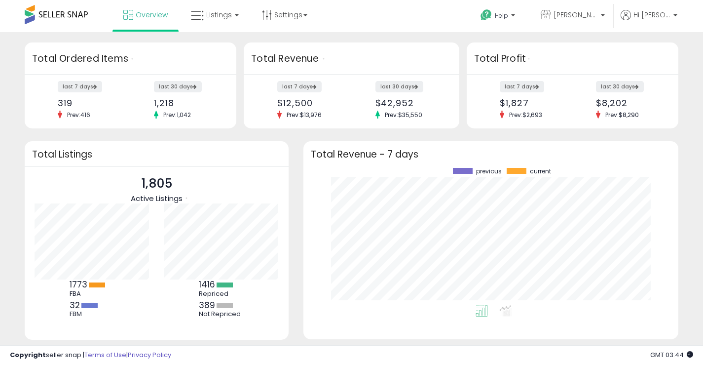
click at [60, 11] on span at bounding box center [56, 14] width 63 height 19
click at [260, 21] on link "Settings" at bounding box center [285, 15] width 60 height 30
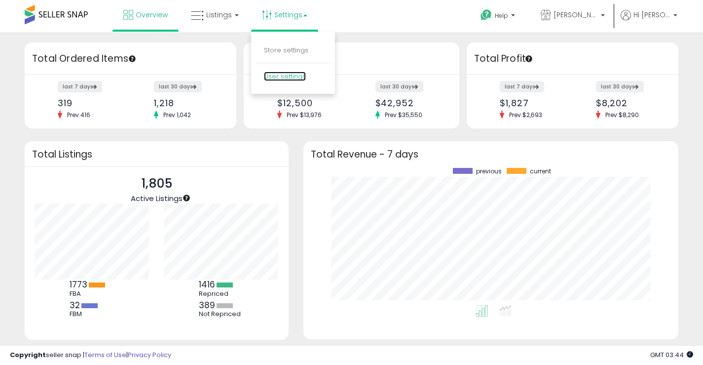
click at [288, 75] on link "User settings" at bounding box center [285, 76] width 42 height 9
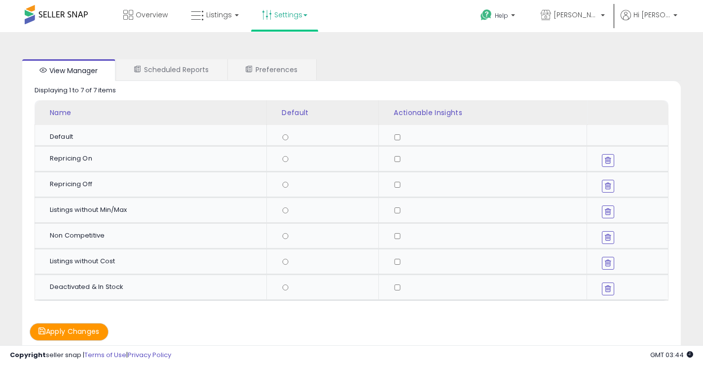
click at [297, 15] on link "Settings" at bounding box center [285, 15] width 60 height 30
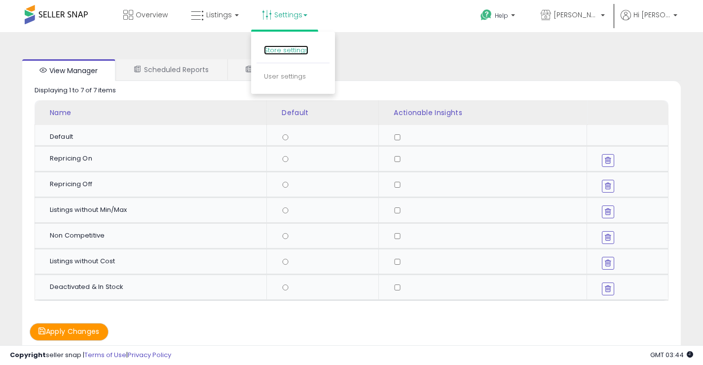
click at [298, 51] on link "Store settings" at bounding box center [286, 49] width 44 height 9
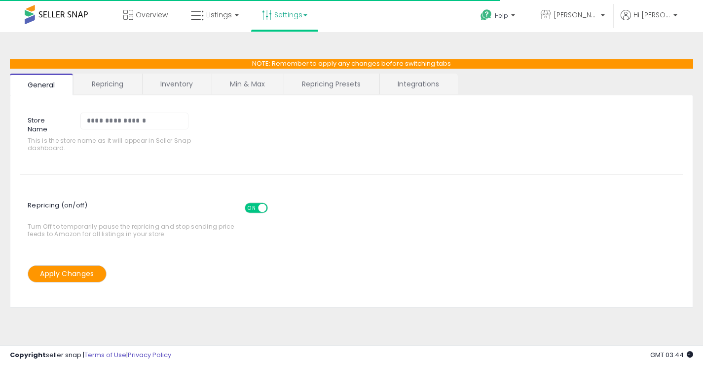
click at [423, 84] on link "Integrations" at bounding box center [418, 84] width 77 height 21
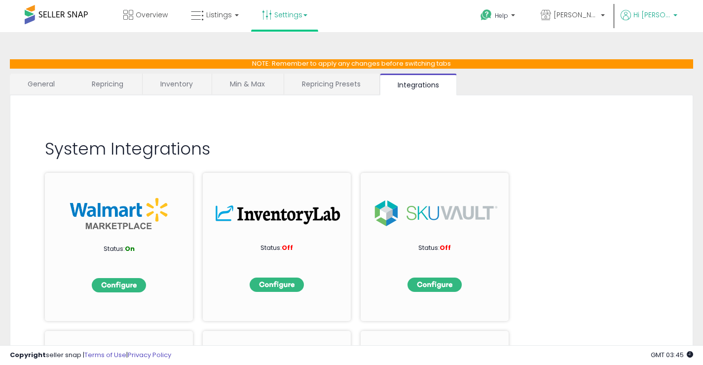
click at [657, 18] on span "Hi [PERSON_NAME]" at bounding box center [652, 15] width 37 height 10
click at [658, 16] on span "Hi [PERSON_NAME]" at bounding box center [652, 15] width 37 height 10
click at [115, 283] on img at bounding box center [119, 285] width 54 height 14
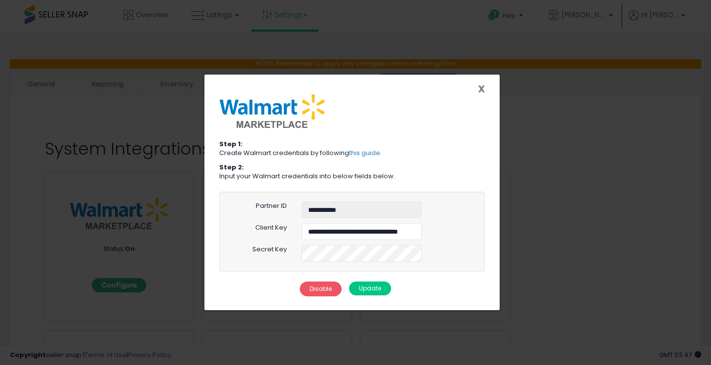
click at [480, 89] on span "X" at bounding box center [481, 89] width 7 height 14
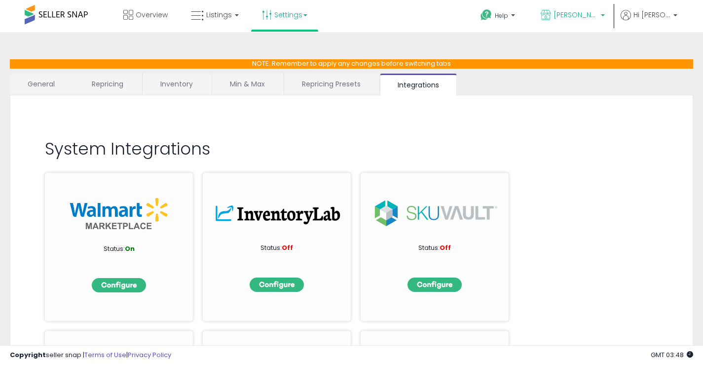
click at [598, 19] on span "[PERSON_NAME] Goods LLC" at bounding box center [576, 15] width 44 height 10
click at [231, 16] on link "Listings" at bounding box center [215, 15] width 63 height 30
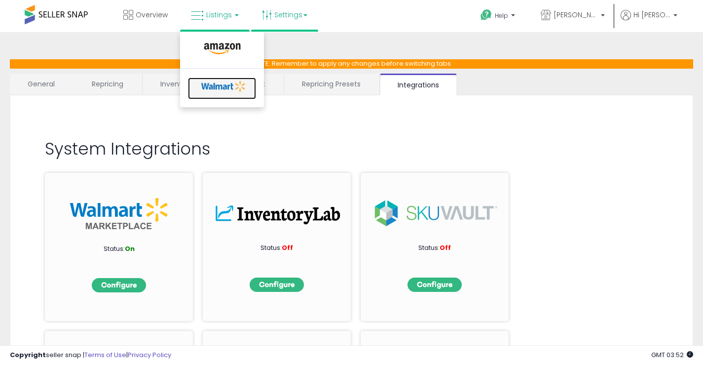
click at [223, 85] on icon at bounding box center [224, 86] width 52 height 15
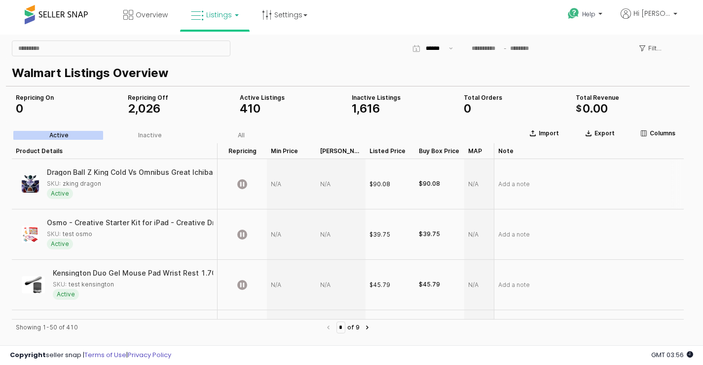
click at [279, 179] on div "App Frame" at bounding box center [291, 184] width 49 height 50
click at [243, 183] on icon "App Frame" at bounding box center [242, 184] width 10 height 10
click at [245, 229] on div "App Frame" at bounding box center [242, 234] width 49 height 50
click at [276, 184] on div "App Frame" at bounding box center [291, 184] width 49 height 50
click at [245, 184] on icon "App Frame" at bounding box center [242, 184] width 10 height 10
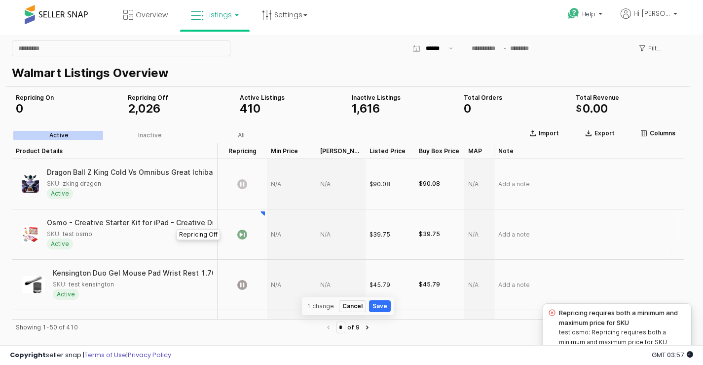
click at [240, 235] on icon "App Frame" at bounding box center [242, 235] width 10 height 10
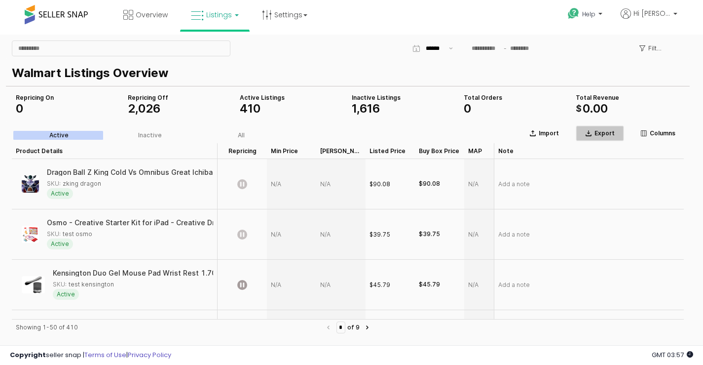
click at [596, 134] on p "Export" at bounding box center [605, 133] width 20 height 8
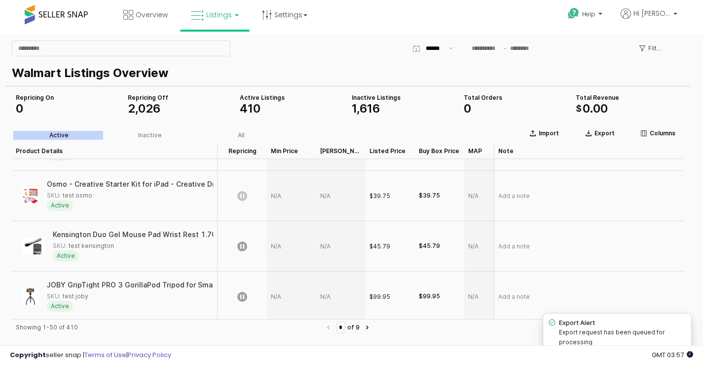
scroll to position [99, 0]
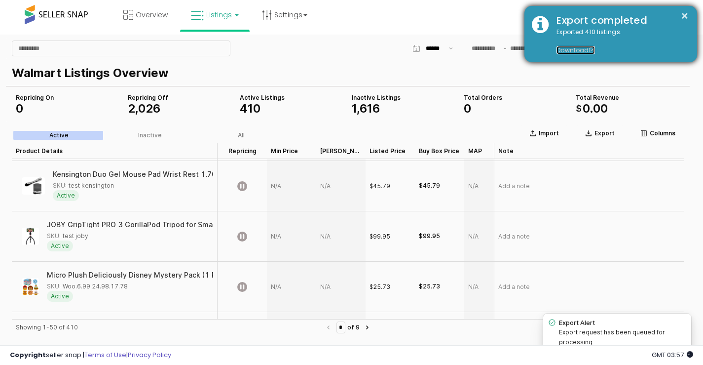
click at [587, 49] on link "Download" at bounding box center [576, 50] width 39 height 8
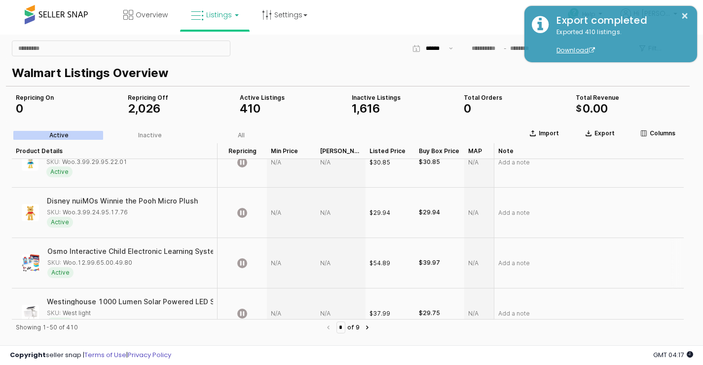
scroll to position [543, 0]
